Goal: Check status: Check status

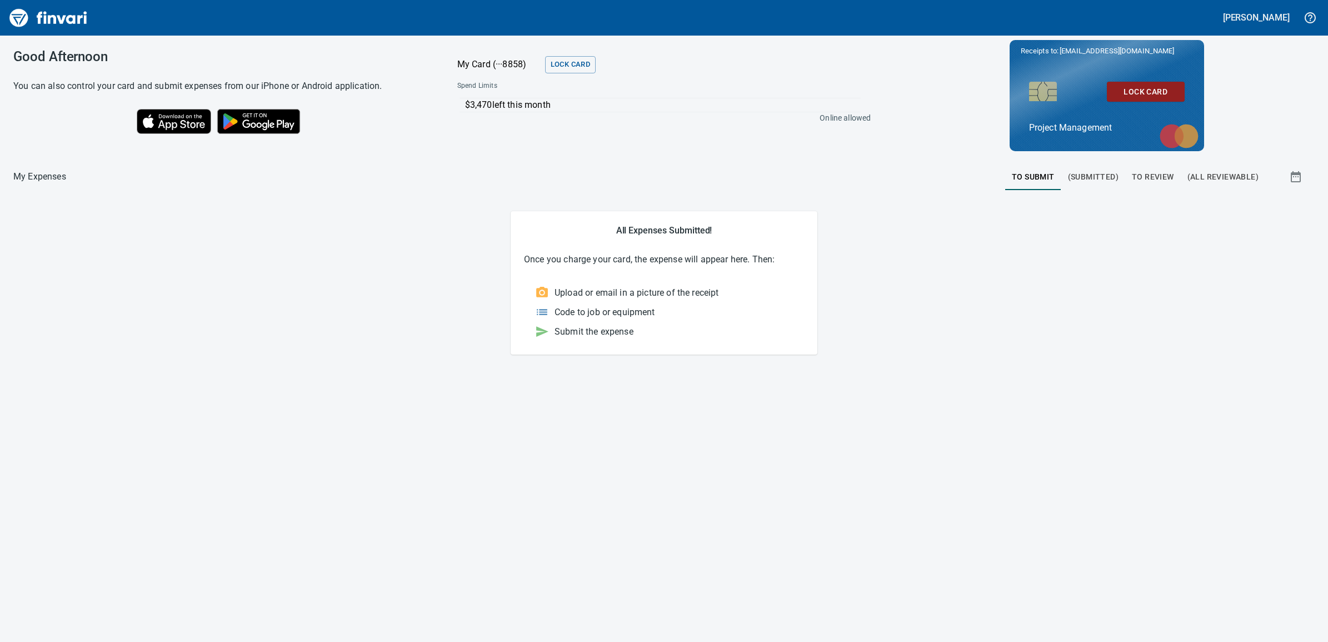
click at [1091, 179] on span "(Submitted)" at bounding box center [1093, 177] width 51 height 14
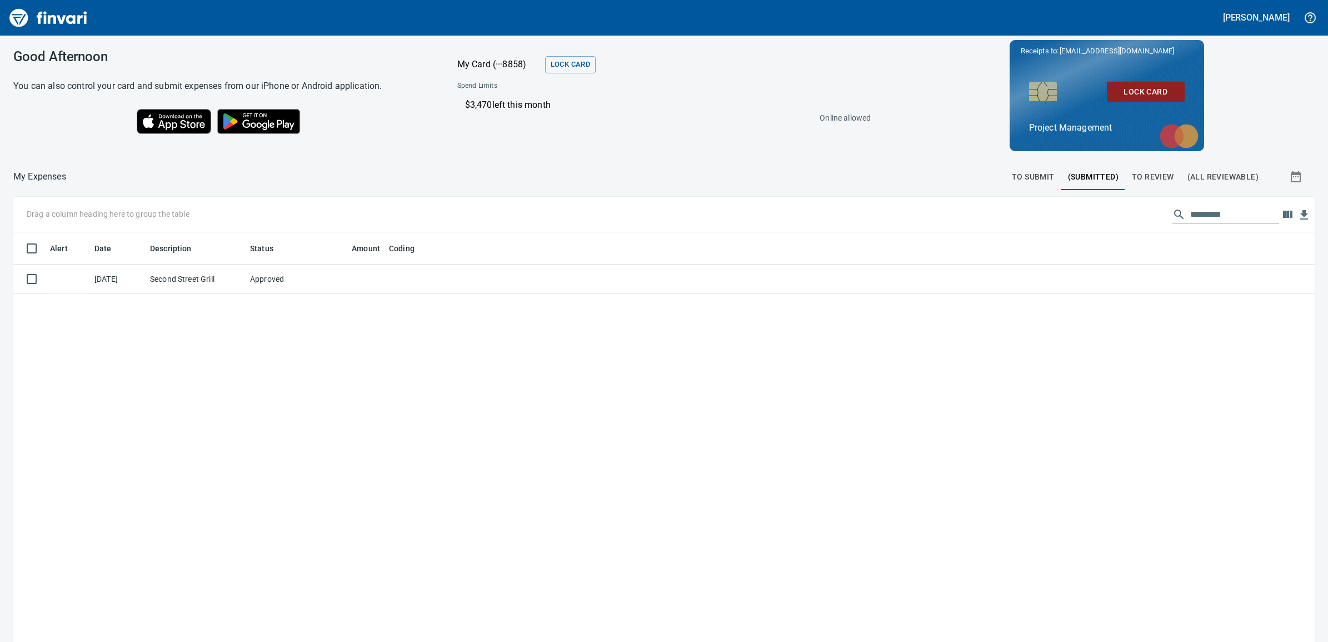
scroll to position [509, 1280]
click at [1144, 178] on span "To Review" at bounding box center [1153, 177] width 42 height 14
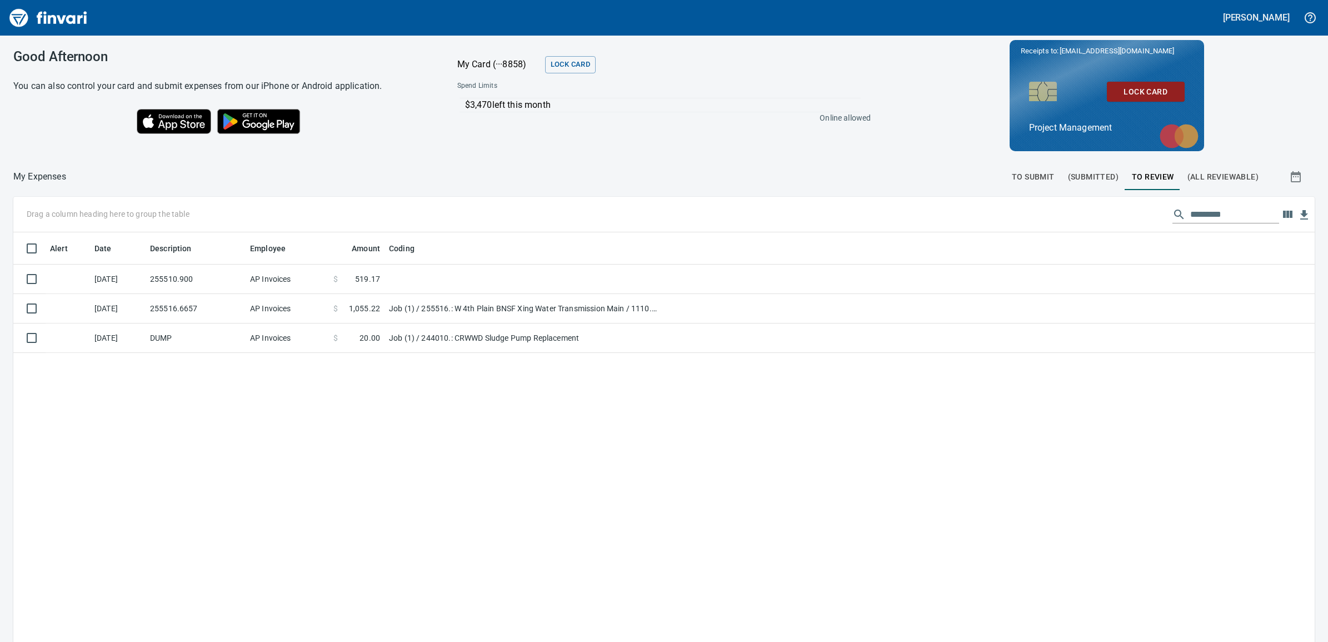
scroll to position [509, 1280]
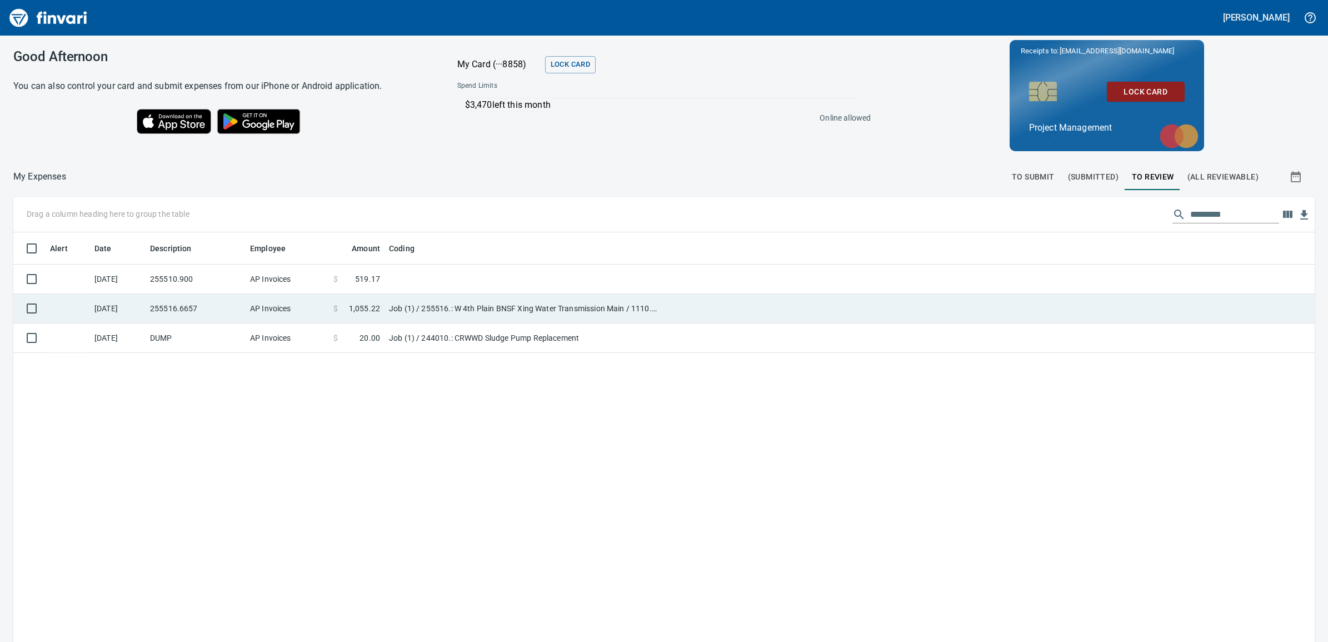
click at [470, 309] on td "Job (1) / 255516.: W 4th Plain BNSF Xing Water Transmission Main / 1110. .: 12'…" at bounding box center [524, 308] width 278 height 29
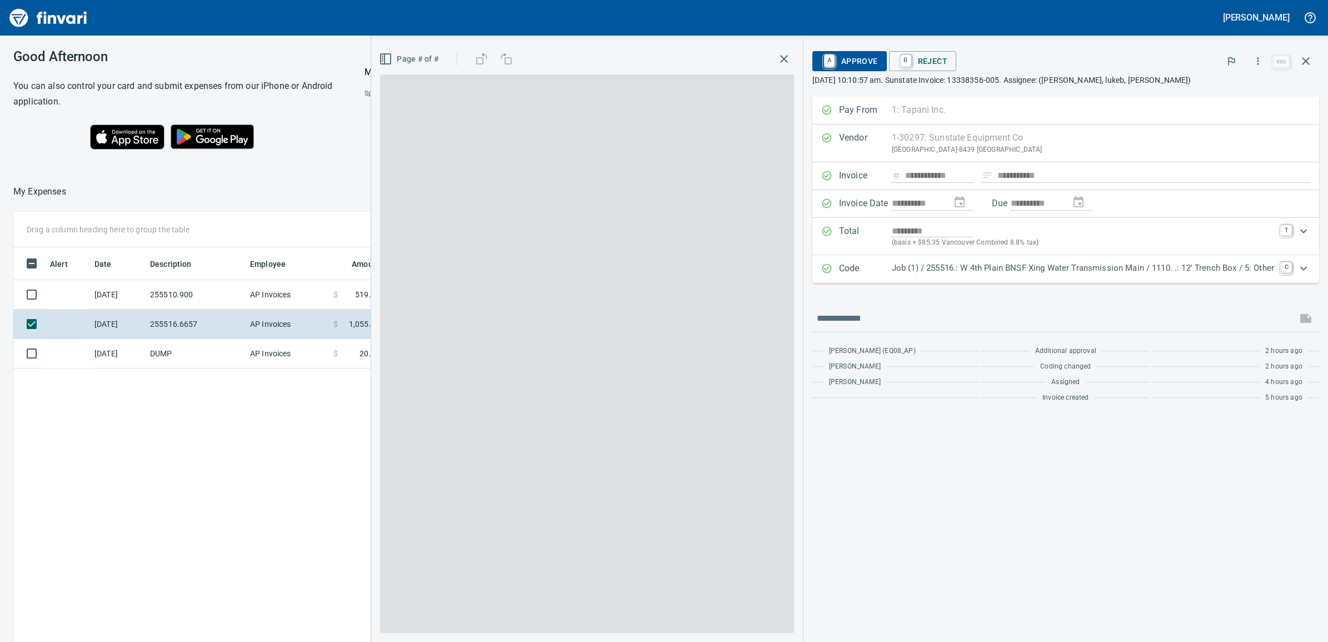
scroll to position [509, 1002]
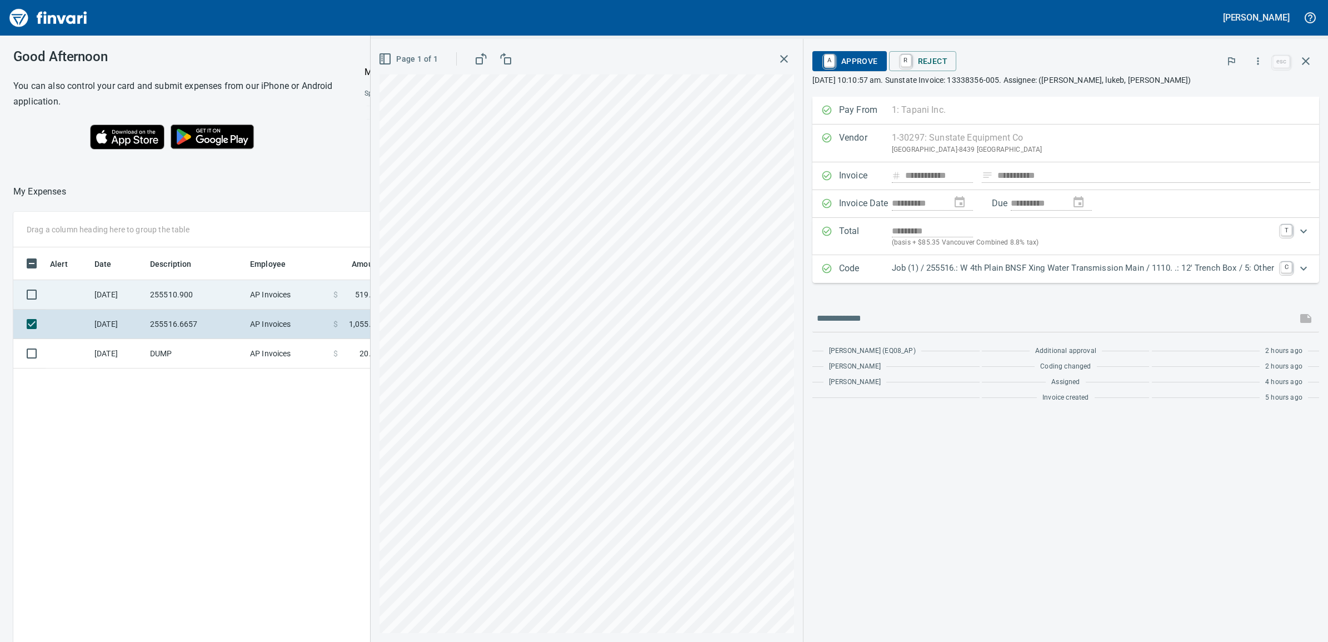
click at [171, 292] on td "255510.900" at bounding box center [196, 294] width 100 height 29
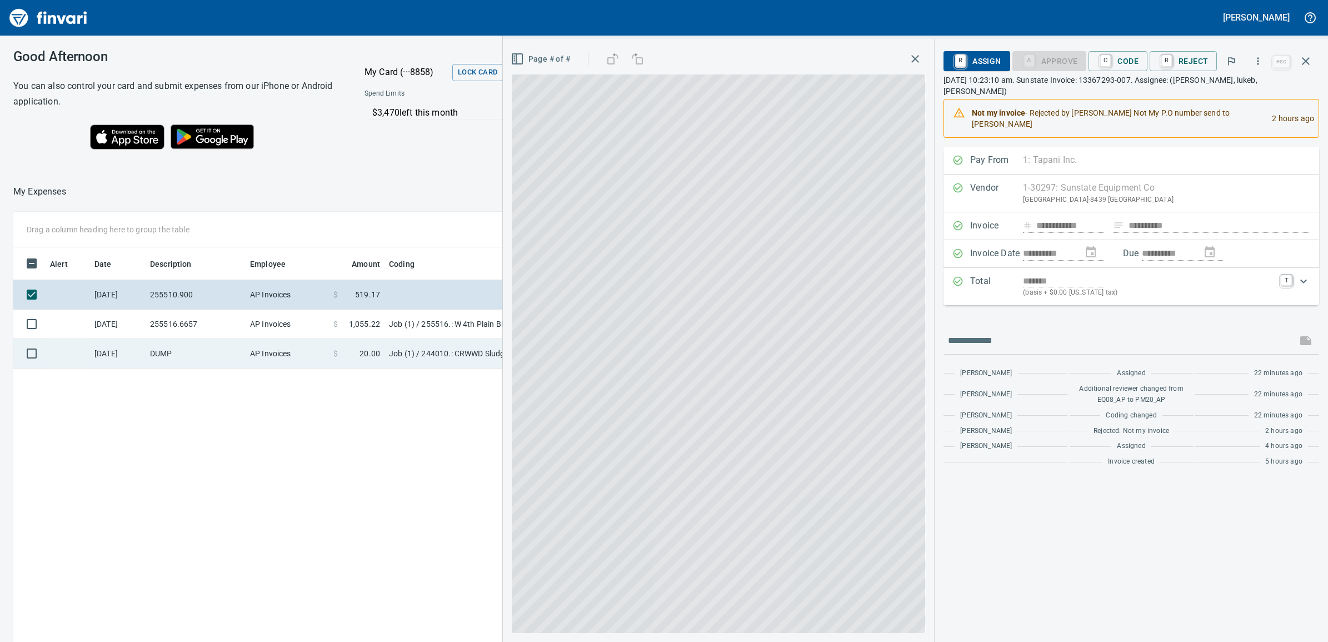
click at [183, 355] on td "DUMP" at bounding box center [196, 353] width 100 height 29
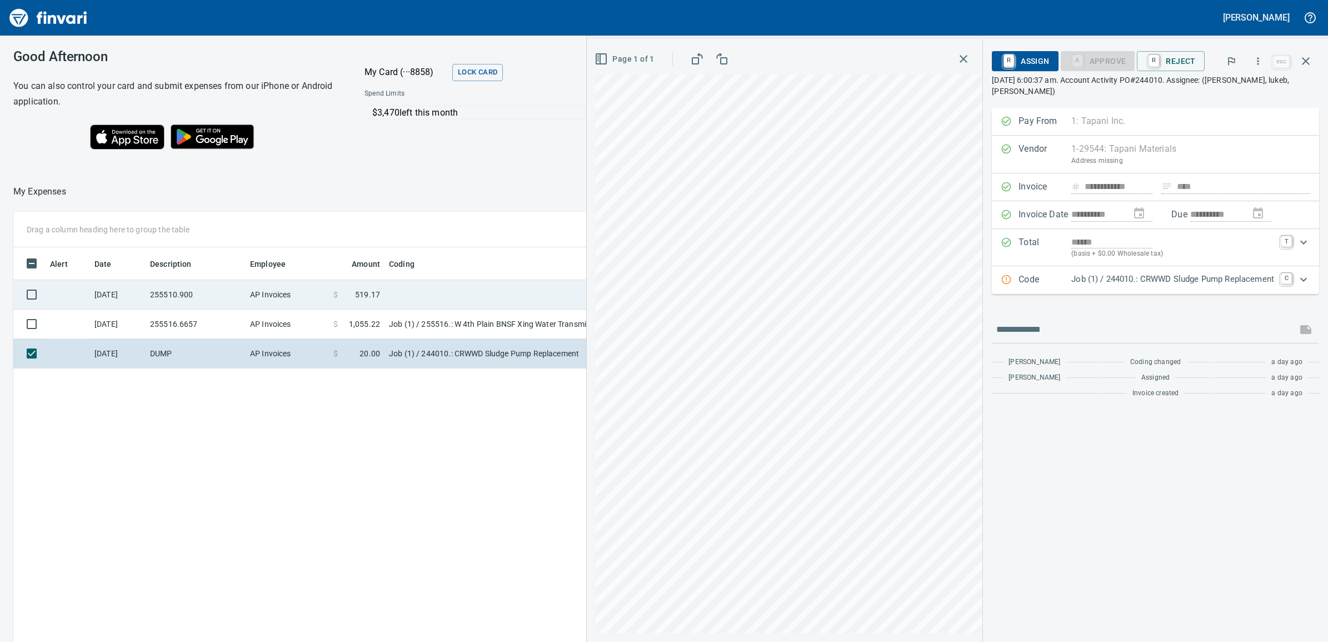
click at [198, 292] on td "255510.900" at bounding box center [196, 294] width 100 height 29
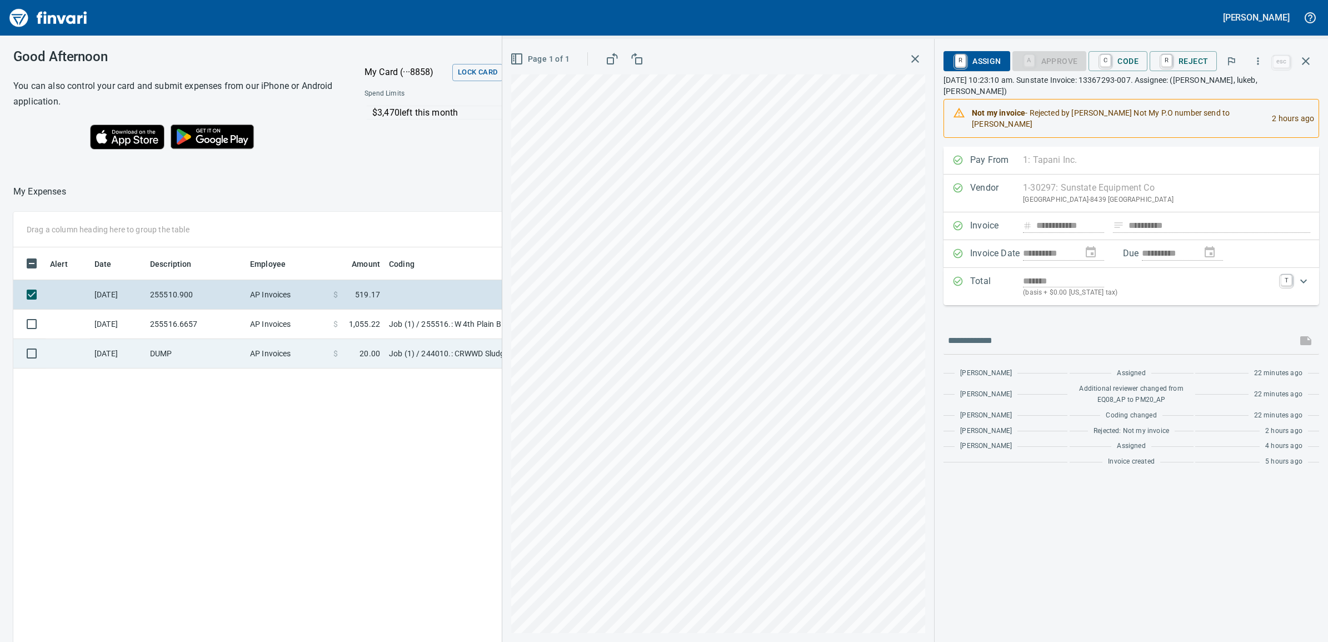
click at [389, 356] on td "Job (1) / 244010.: CRWWD Sludge Pump Replacement" at bounding box center [524, 353] width 278 height 29
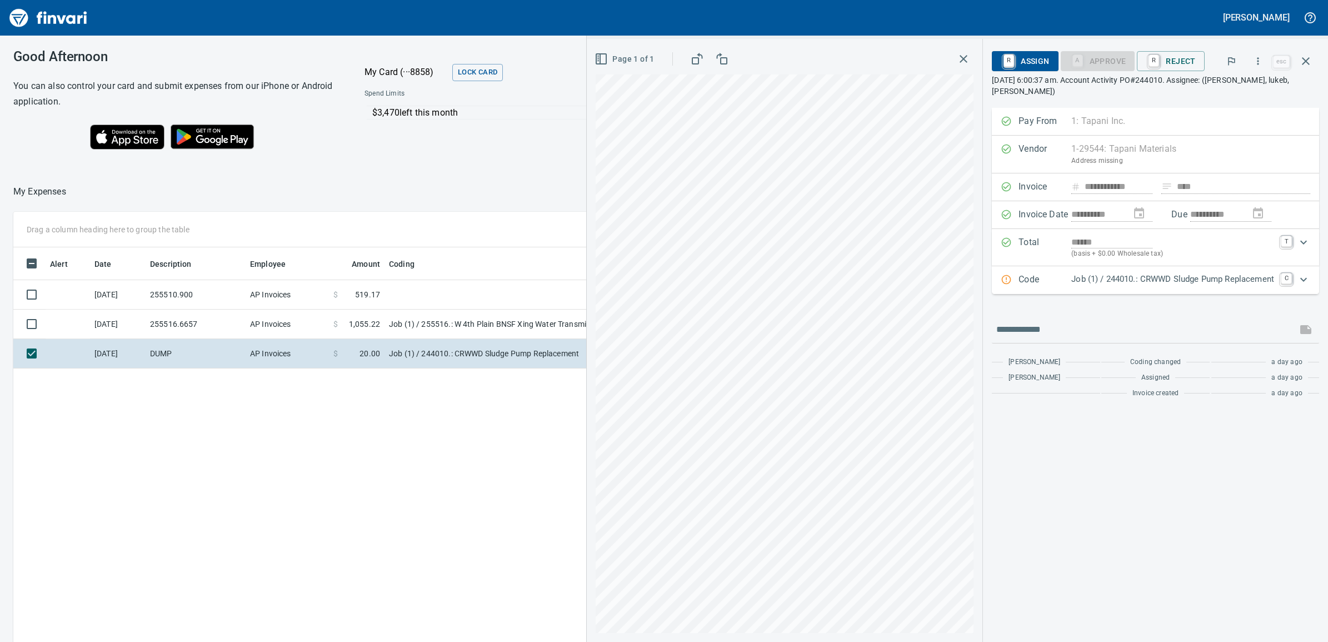
click at [437, 157] on div "Good Afternoon You can also control your card and submit expenses from our iPho…" at bounding box center [525, 103] width 1050 height 135
click at [957, 60] on icon "button" at bounding box center [963, 58] width 13 height 13
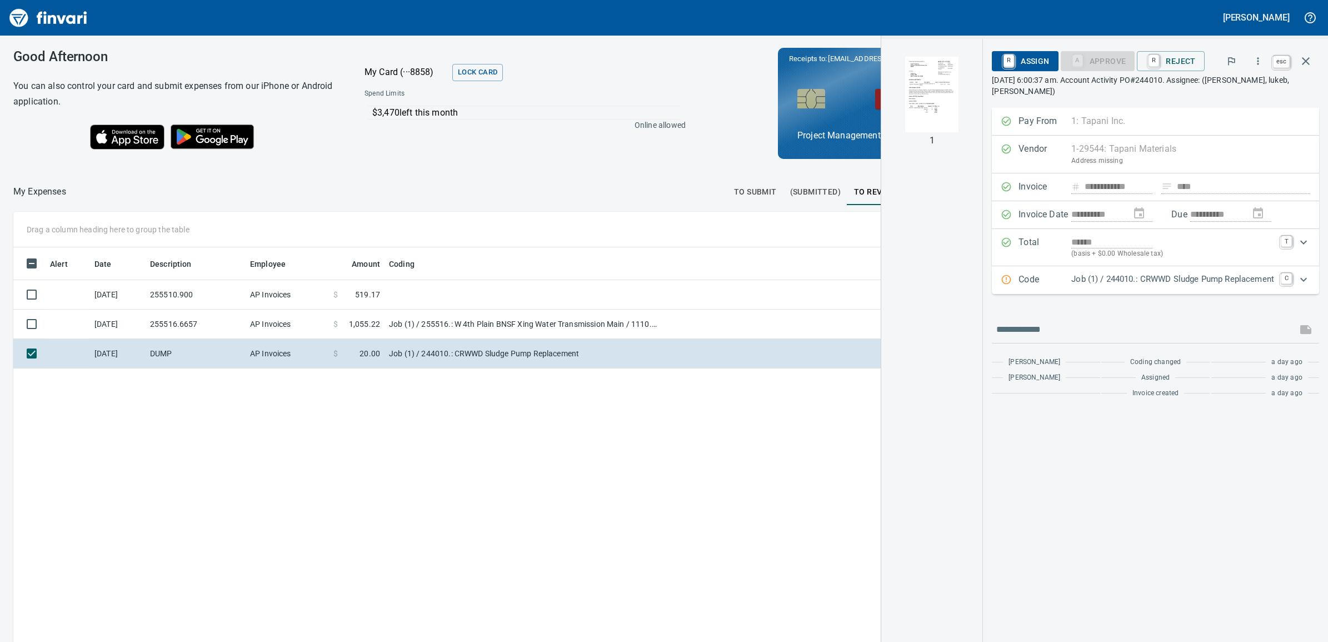
scroll to position [509, 1002]
click at [1307, 61] on icon "button" at bounding box center [1305, 60] width 13 height 13
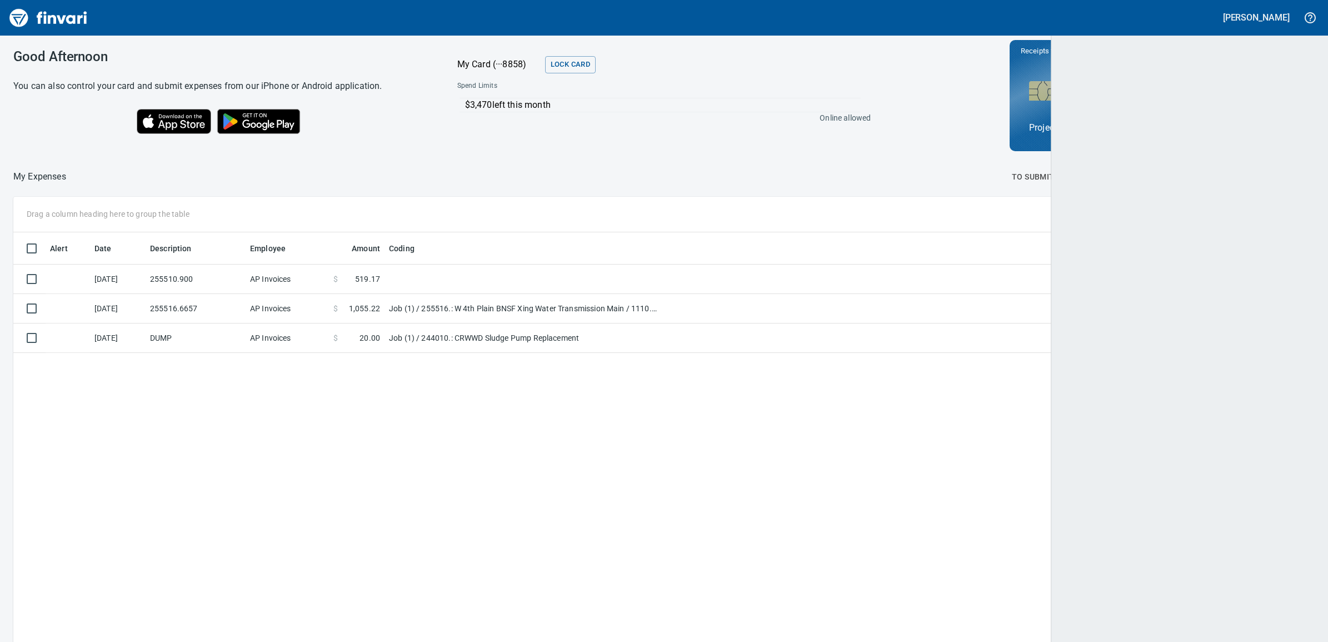
scroll to position [509, 1278]
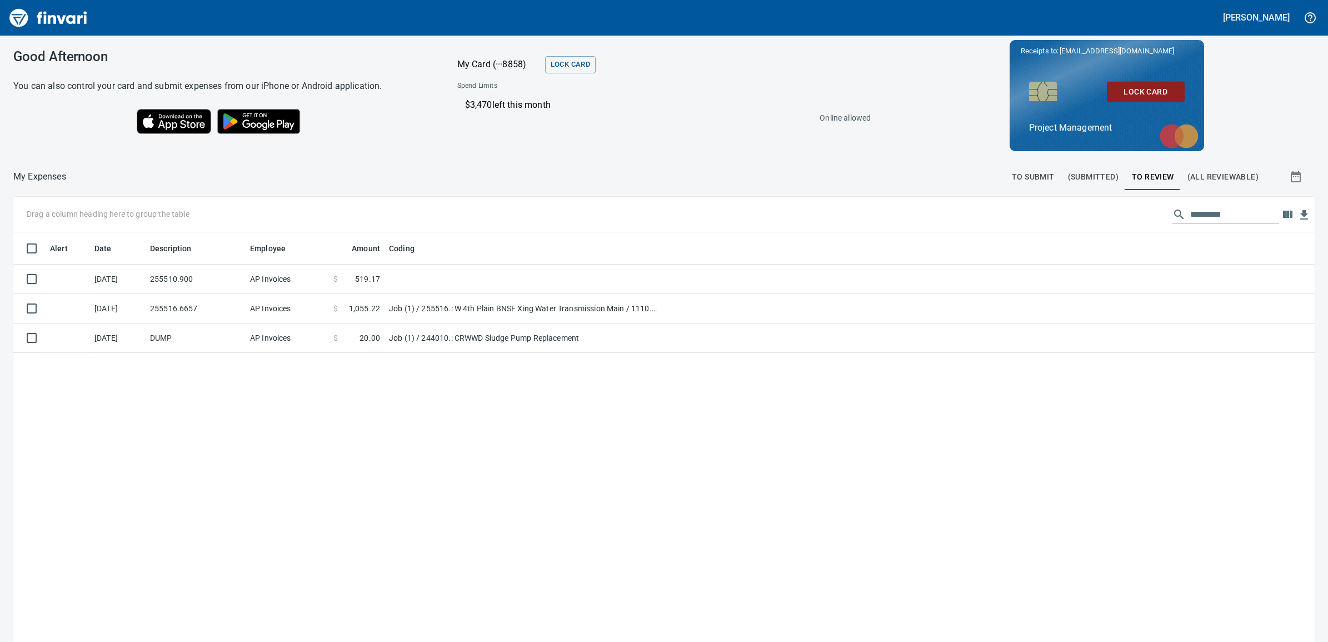
click at [1215, 171] on span "(All Reviewable)" at bounding box center [1222, 177] width 71 height 14
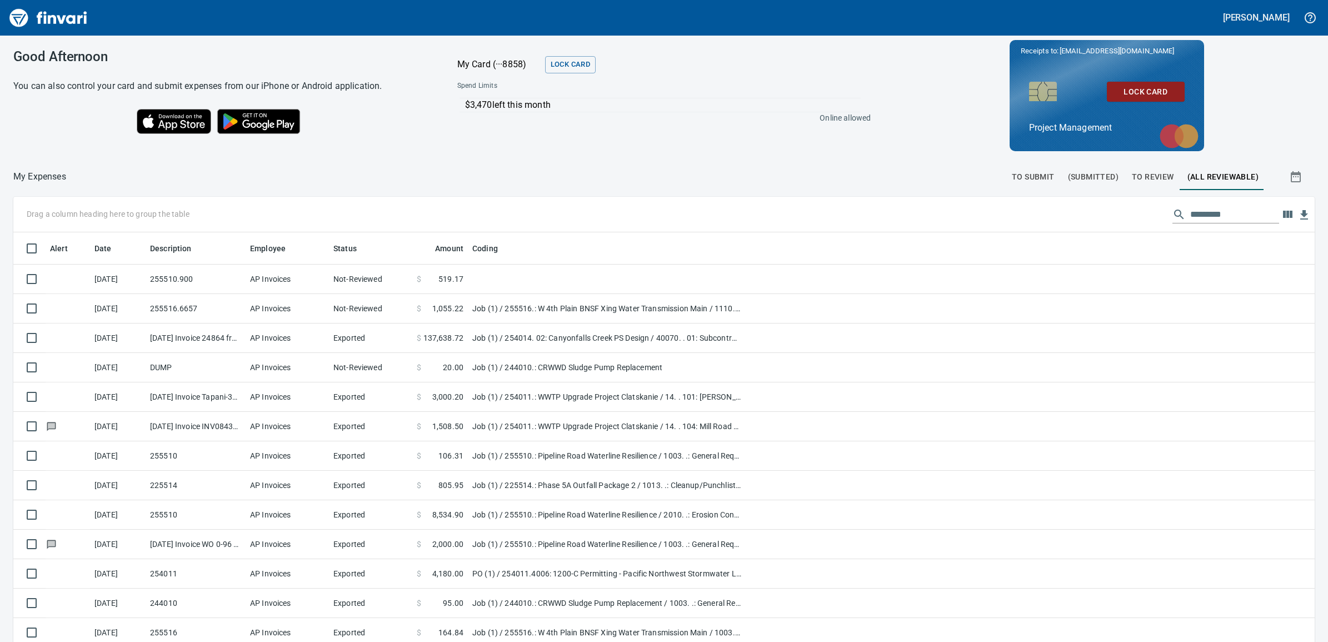
scroll to position [509, 1270]
click at [1030, 172] on span "To Submit" at bounding box center [1033, 177] width 43 height 14
